Goal: Book appointment/travel/reservation

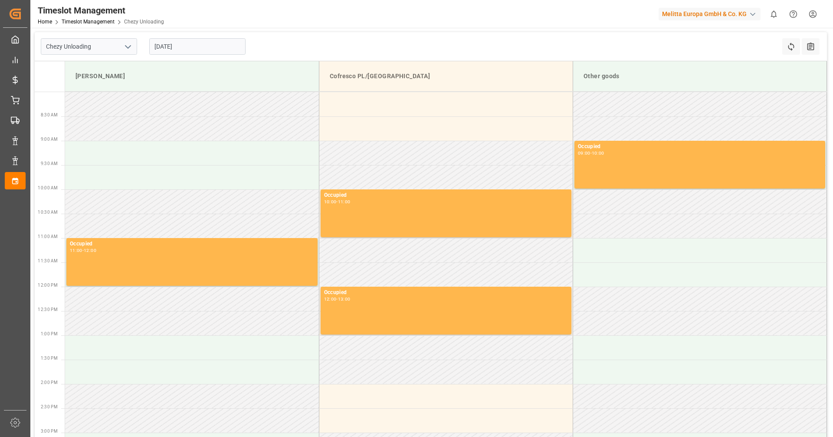
click at [199, 50] on input "[DATE]" at bounding box center [197, 46] width 96 height 16
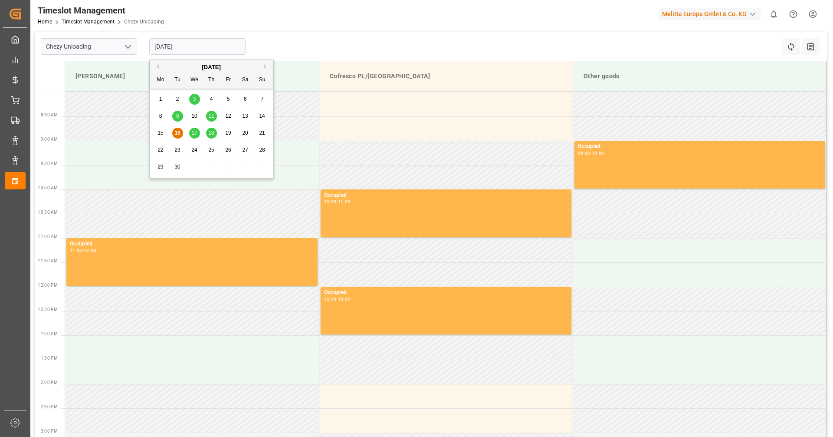
click at [211, 131] on span "18" at bounding box center [211, 133] width 6 height 6
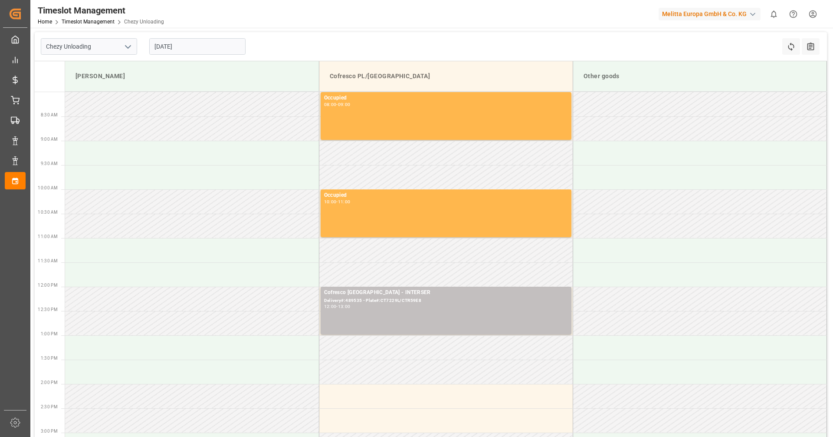
click at [174, 49] on input "[DATE]" at bounding box center [197, 46] width 96 height 16
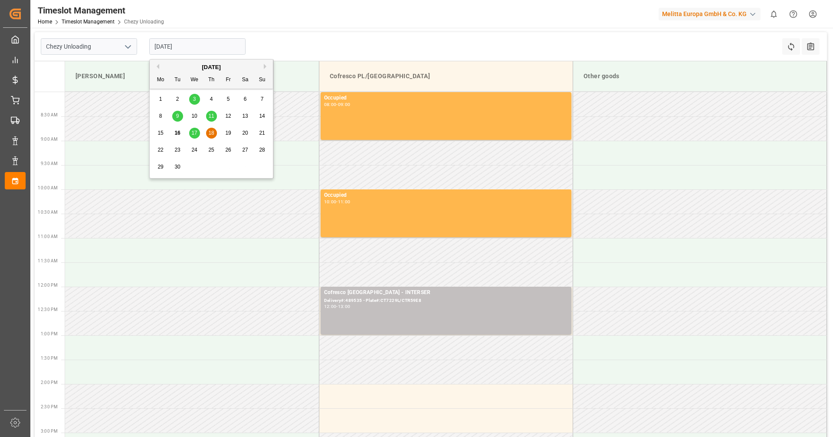
click at [190, 130] on div "17" at bounding box center [194, 133] width 11 height 10
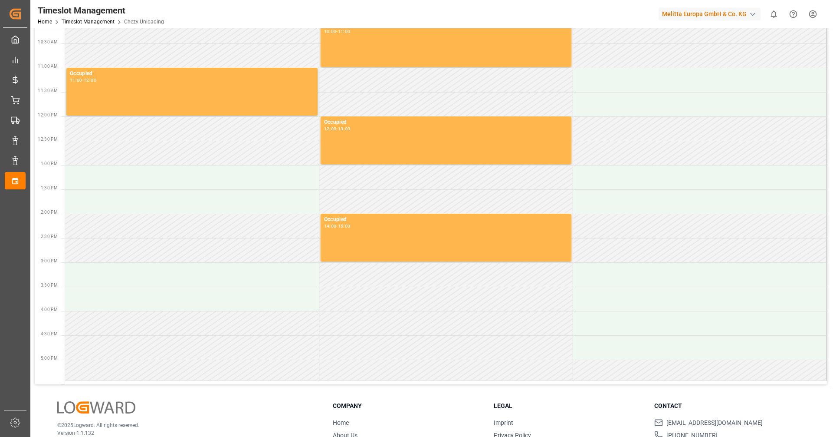
scroll to position [47, 0]
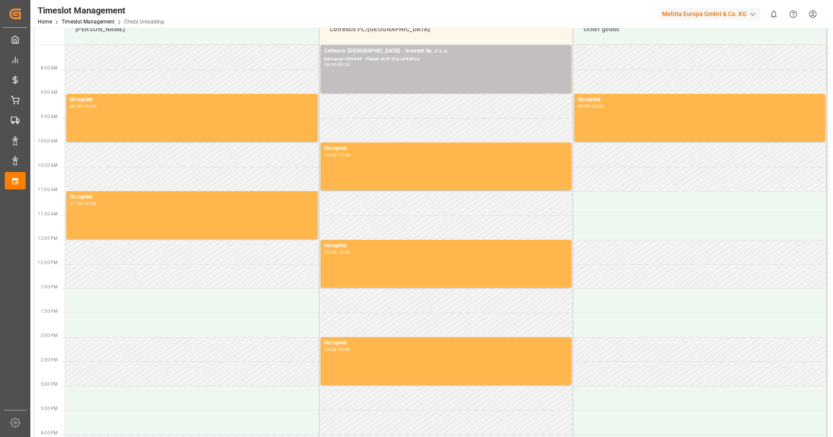
click at [361, 322] on td at bounding box center [446, 324] width 254 height 24
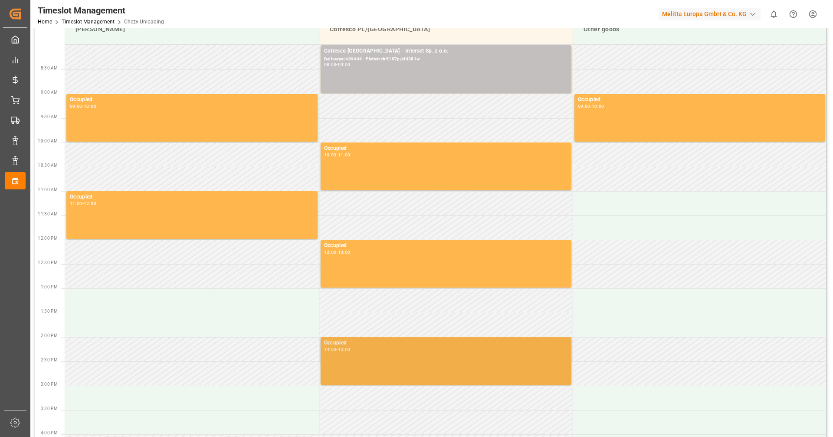
click at [365, 352] on div "Occupied 14:00 - 15:00" at bounding box center [446, 360] width 244 height 44
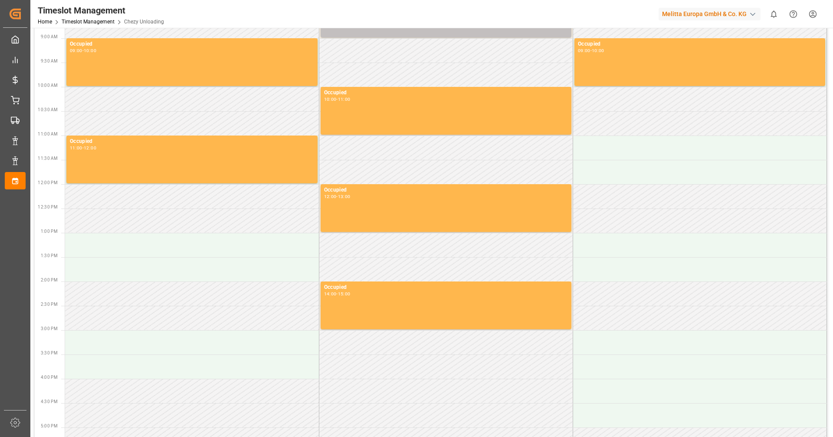
scroll to position [177, 0]
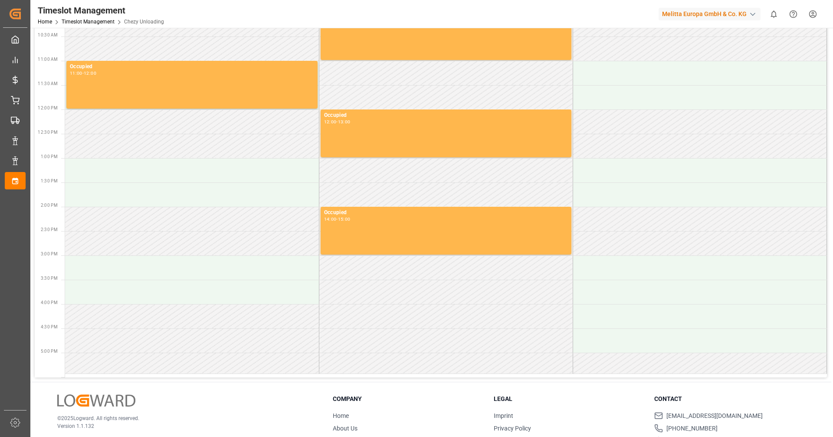
click at [382, 307] on td at bounding box center [446, 316] width 254 height 24
click at [374, 351] on td at bounding box center [446, 340] width 254 height 24
click at [384, 285] on td at bounding box center [446, 291] width 254 height 24
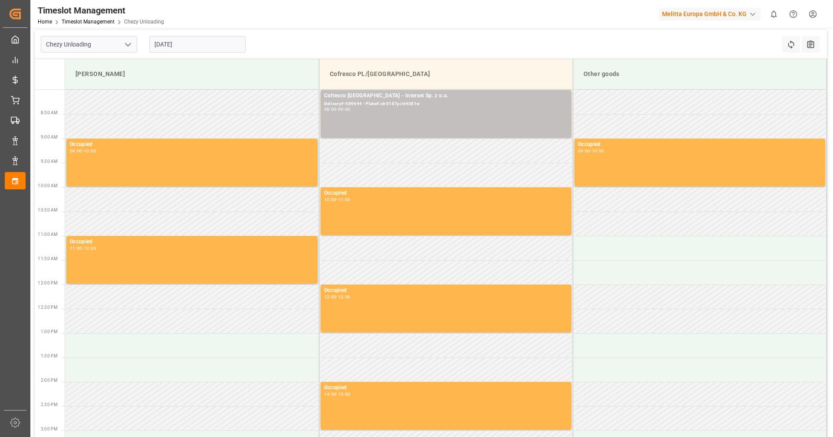
scroll to position [0, 0]
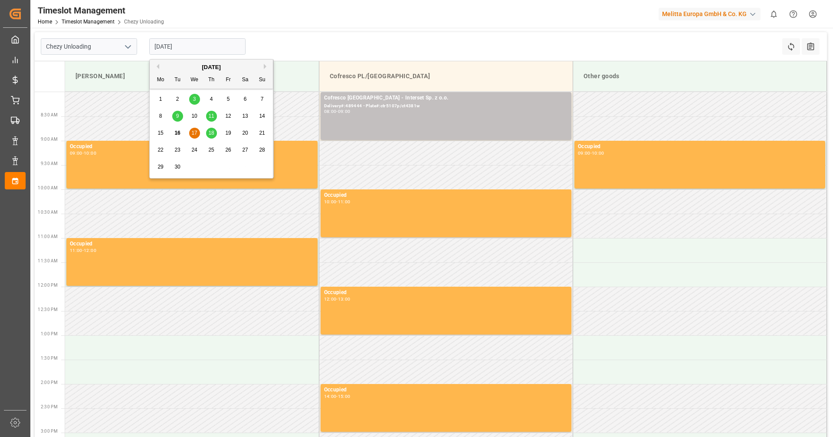
click at [213, 42] on input "17-09-2025" at bounding box center [197, 46] width 96 height 16
click at [214, 131] on span "18" at bounding box center [211, 133] width 6 height 6
type input "[DATE]"
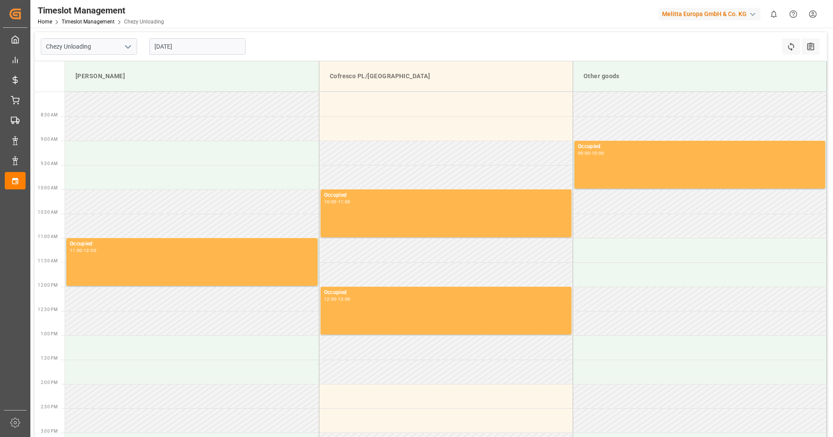
drag, startPoint x: 0, startPoint y: 0, endPoint x: 217, endPoint y: 49, distance: 222.1
click at [217, 49] on input "[DATE]" at bounding box center [197, 46] width 96 height 16
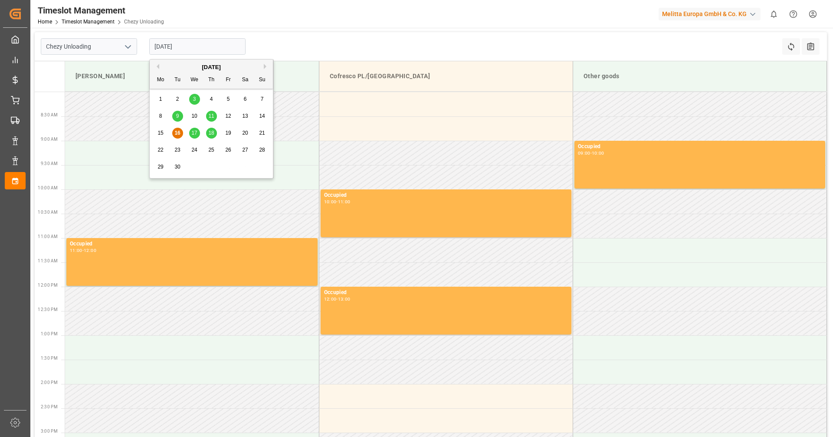
click at [216, 131] on div "18" at bounding box center [211, 133] width 11 height 10
type input "[DATE]"
